Goal: Task Accomplishment & Management: Use online tool/utility

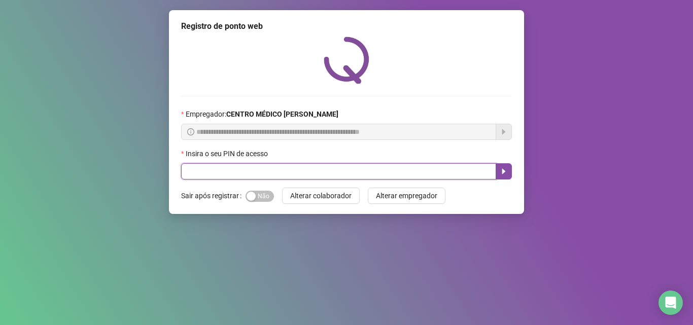
click at [252, 169] on input "text" at bounding box center [338, 171] width 315 height 16
type input "*****"
click at [500, 173] on icon "caret-right" at bounding box center [504, 171] width 8 height 8
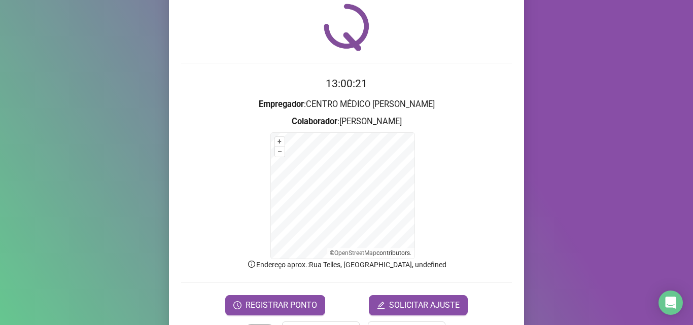
scroll to position [68, 0]
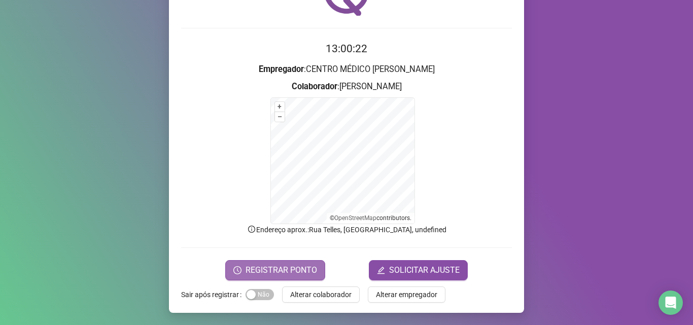
click at [287, 267] on span "REGISTRAR PONTO" at bounding box center [282, 270] width 72 height 12
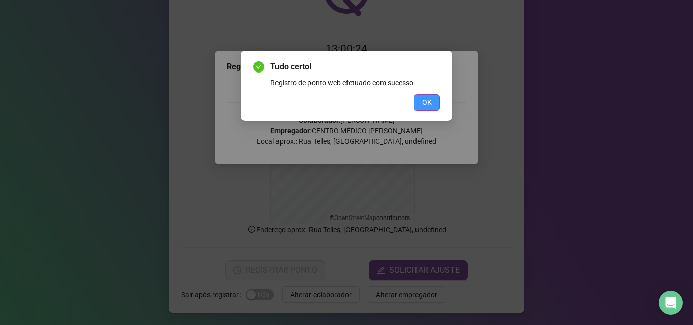
click at [430, 94] on button "OK" at bounding box center [427, 102] width 26 height 16
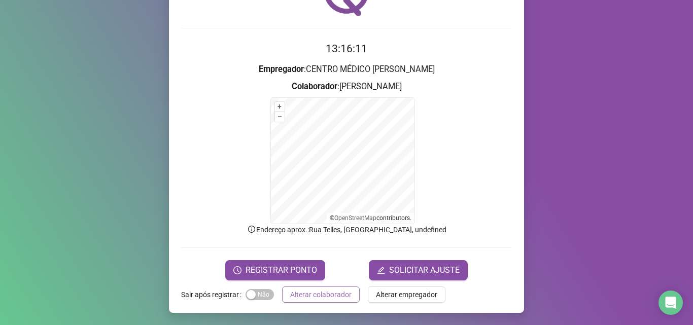
click at [351, 298] on button "Alterar colaborador" at bounding box center [321, 295] width 78 height 16
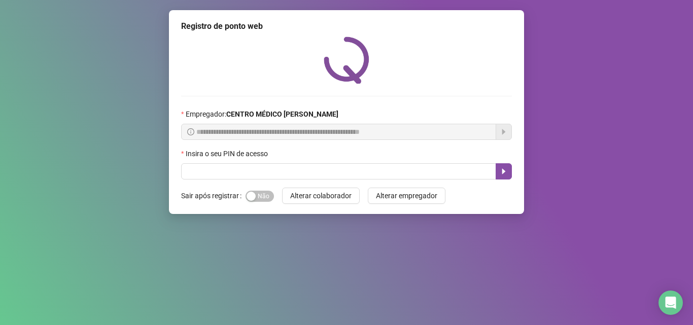
scroll to position [0, 0]
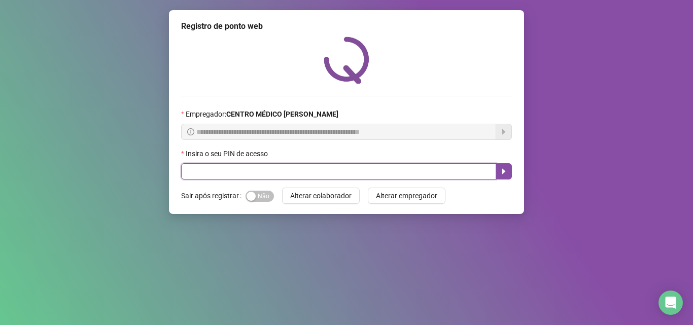
click at [380, 175] on input "text" at bounding box center [338, 171] width 315 height 16
type input "*****"
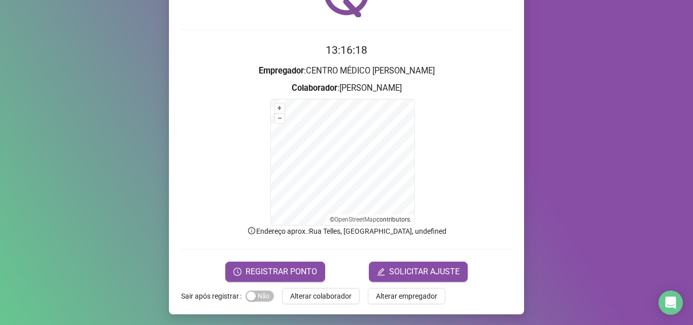
scroll to position [68, 0]
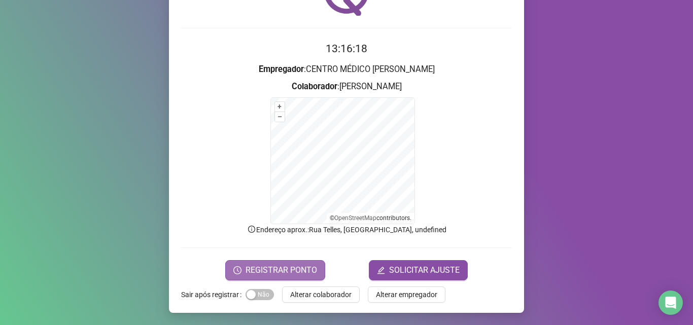
click at [240, 272] on icon "clock-circle" at bounding box center [237, 270] width 8 height 8
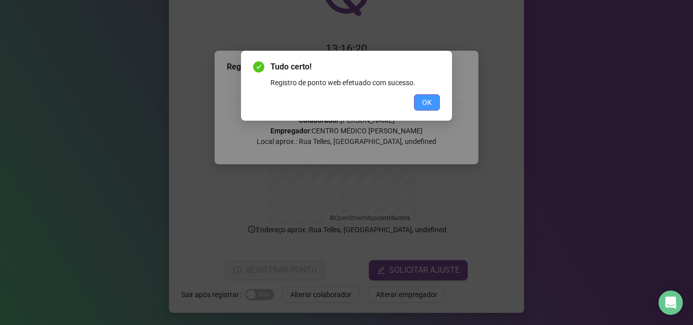
click at [431, 97] on span "OK" at bounding box center [427, 102] width 10 height 11
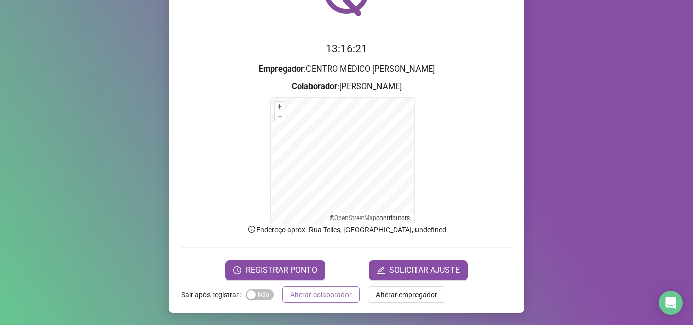
click at [301, 295] on span "Alterar colaborador" at bounding box center [320, 294] width 61 height 11
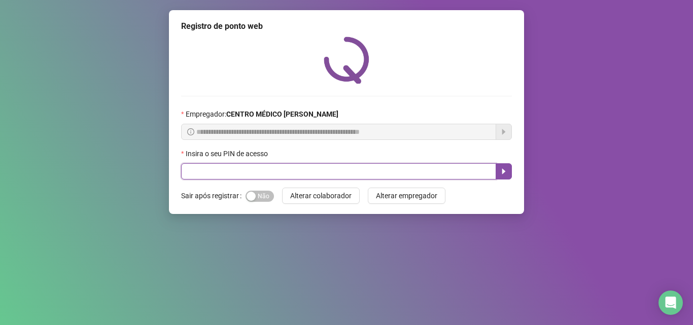
click at [223, 172] on input "text" at bounding box center [338, 171] width 315 height 16
type input "*****"
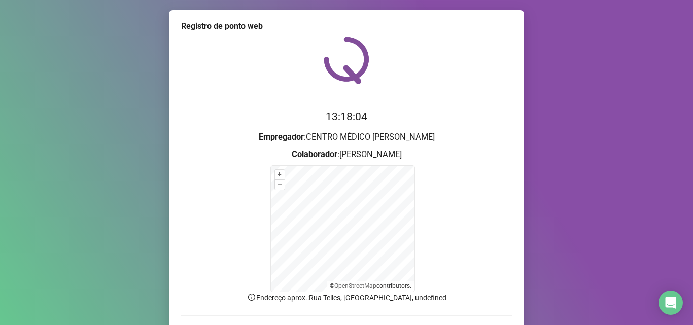
scroll to position [68, 0]
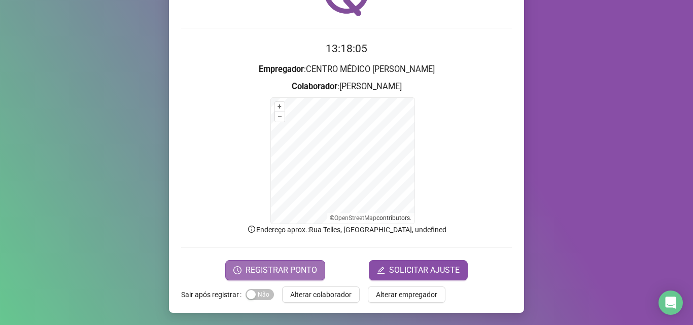
click at [299, 266] on span "REGISTRAR PONTO" at bounding box center [282, 270] width 72 height 12
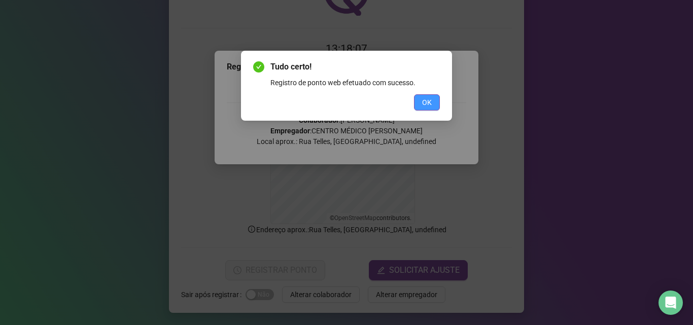
click at [430, 102] on span "OK" at bounding box center [427, 102] width 10 height 11
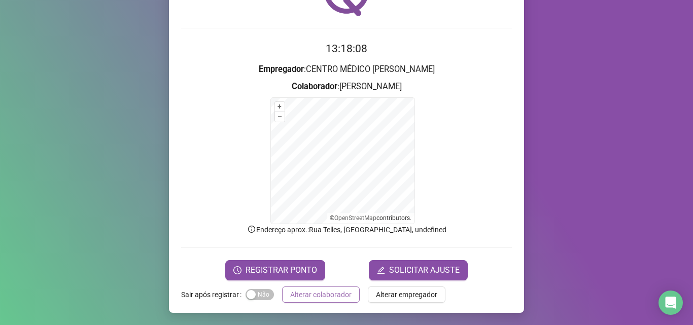
click at [323, 290] on span "Alterar colaborador" at bounding box center [320, 294] width 61 height 11
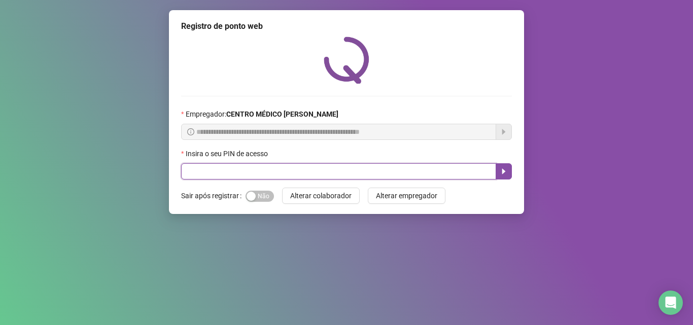
click at [399, 175] on input "text" at bounding box center [338, 171] width 315 height 16
